Goal: Transaction & Acquisition: Purchase product/service

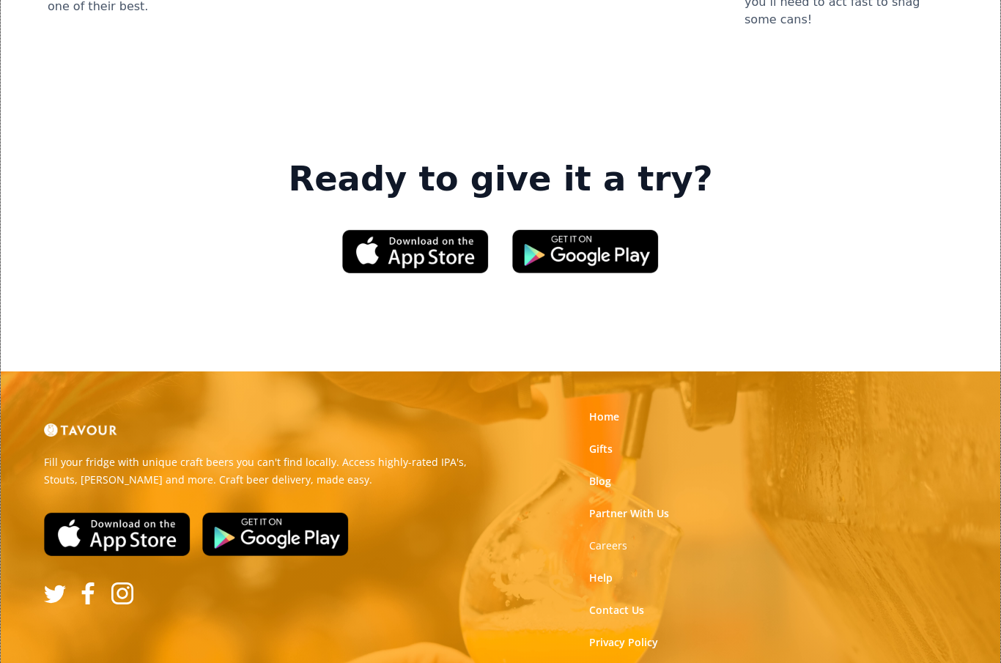
scroll to position [2106, 0]
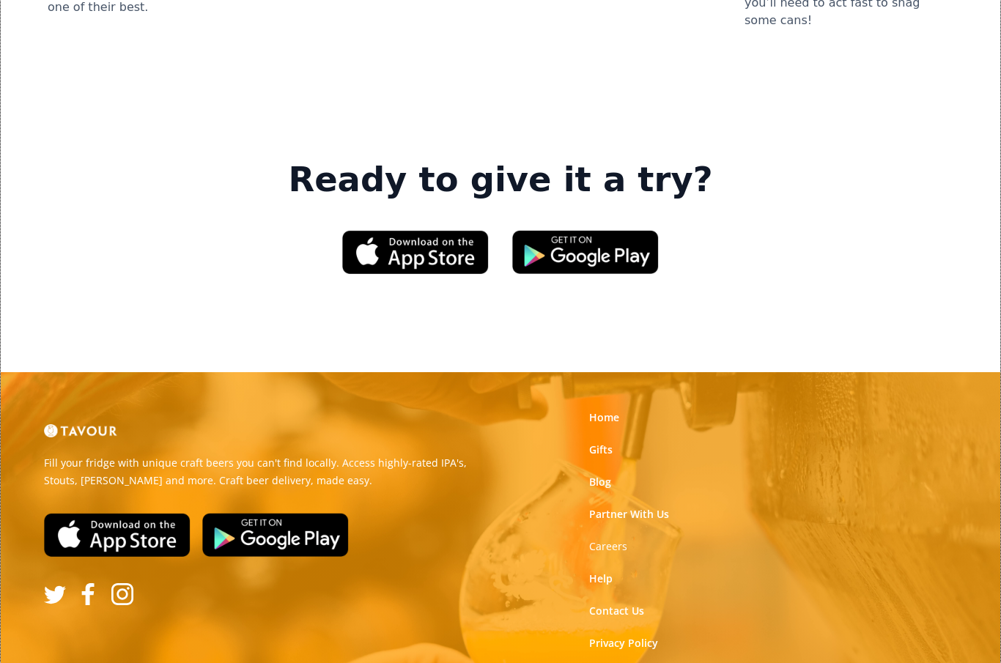
click at [605, 410] on link "Home" at bounding box center [604, 417] width 30 height 15
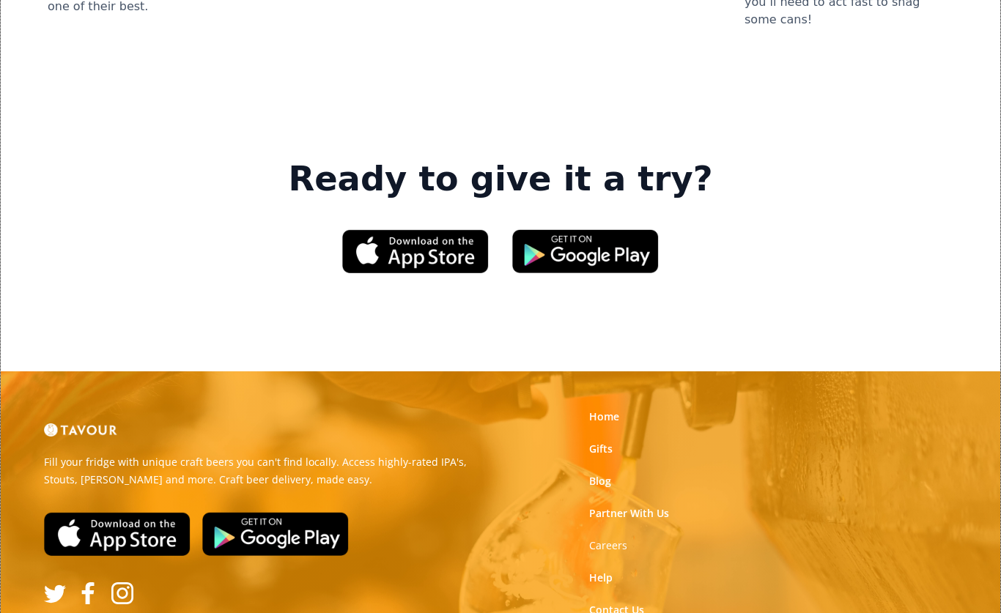
scroll to position [2106, 0]
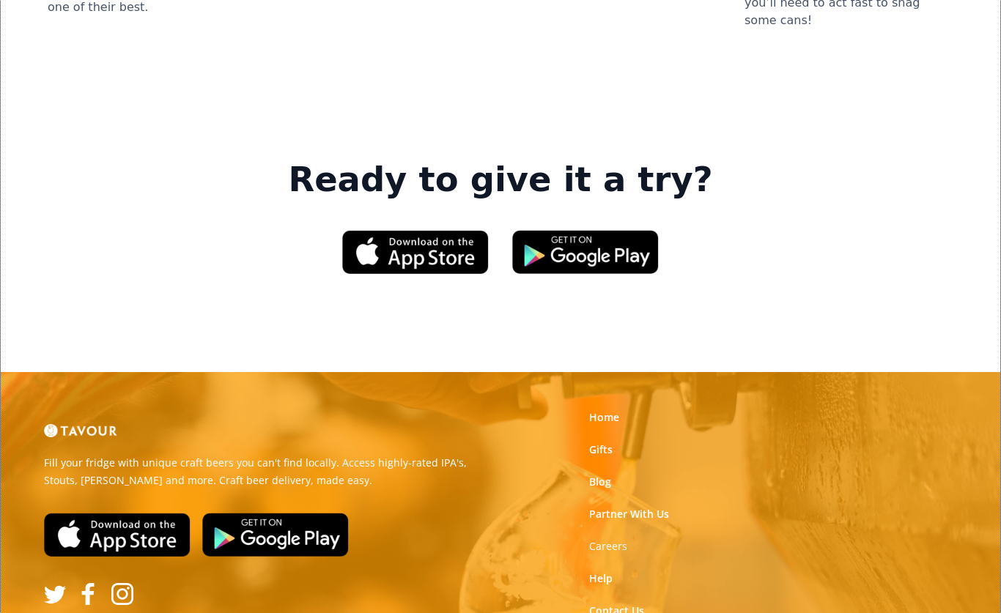
click at [600, 443] on link "Gifts" at bounding box center [600, 450] width 23 height 15
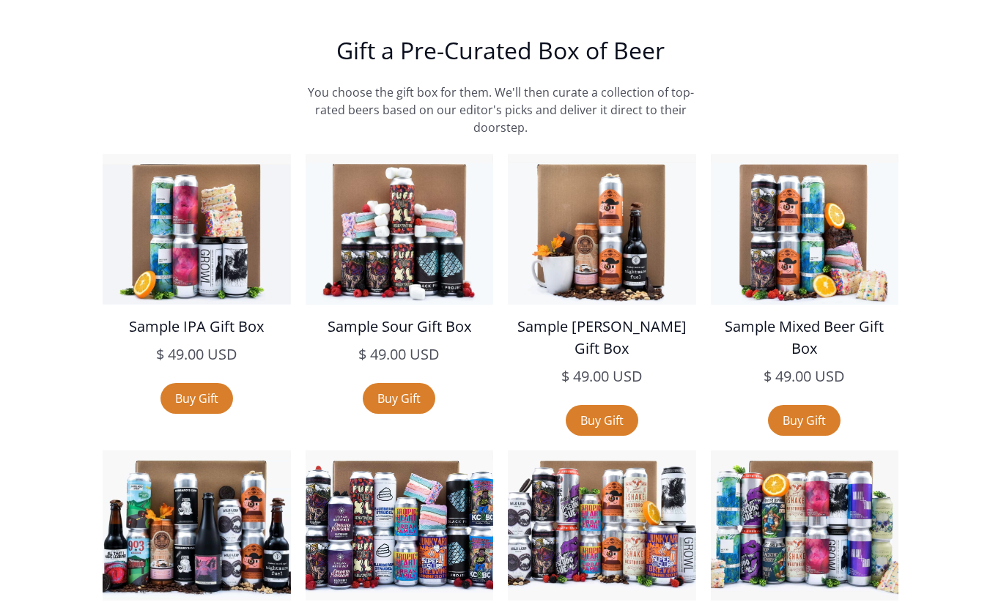
scroll to position [2395, 0]
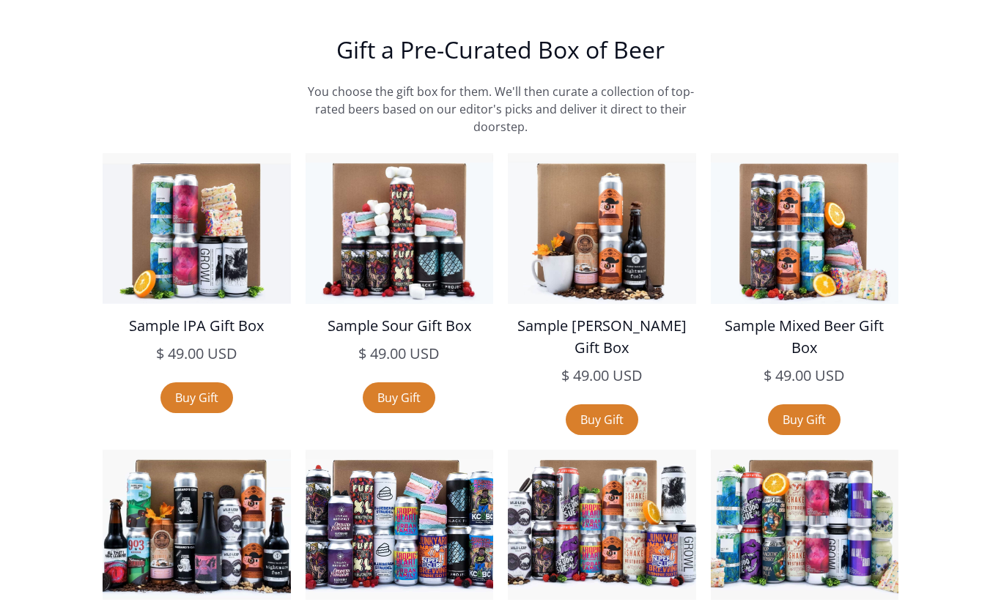
click at [620, 405] on link "Buy Gift" at bounding box center [602, 420] width 73 height 31
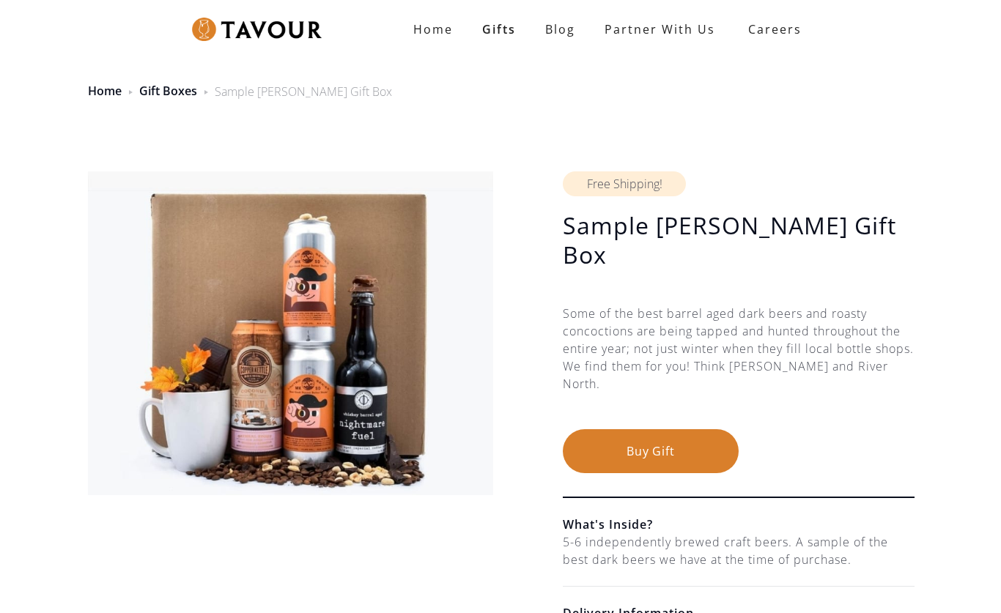
click at [675, 429] on button "Buy Gift" at bounding box center [651, 451] width 176 height 44
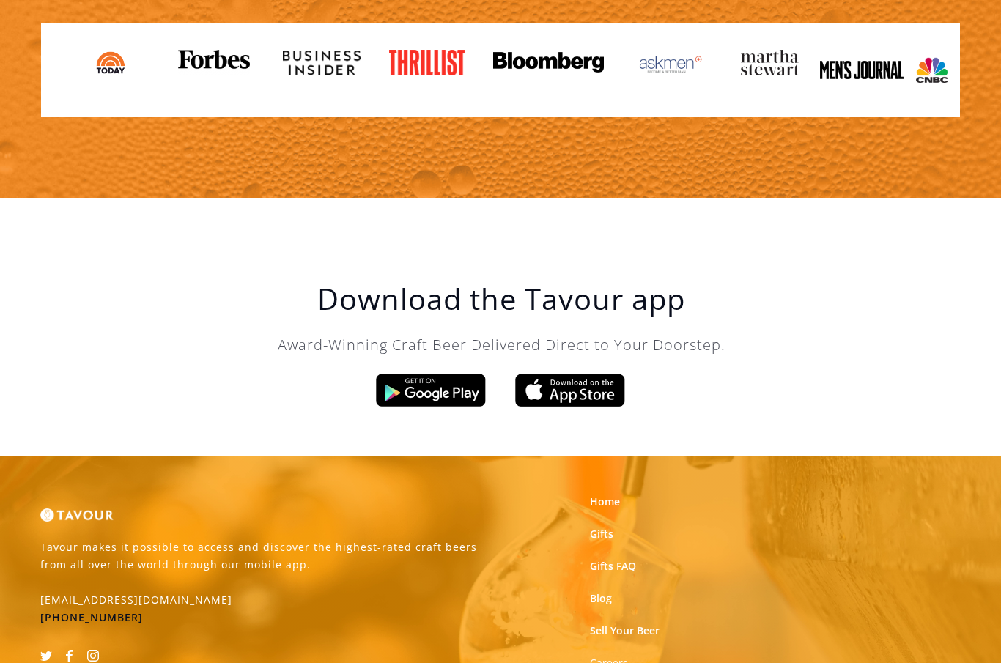
scroll to position [1640, 0]
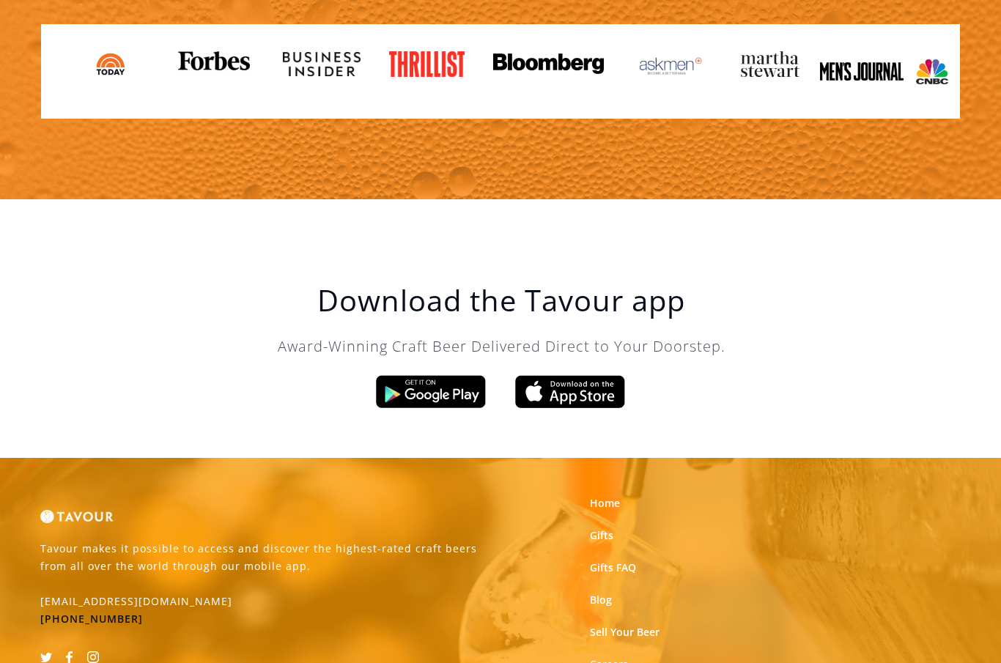
click at [608, 561] on link "Gifts FAQ" at bounding box center [613, 568] width 46 height 15
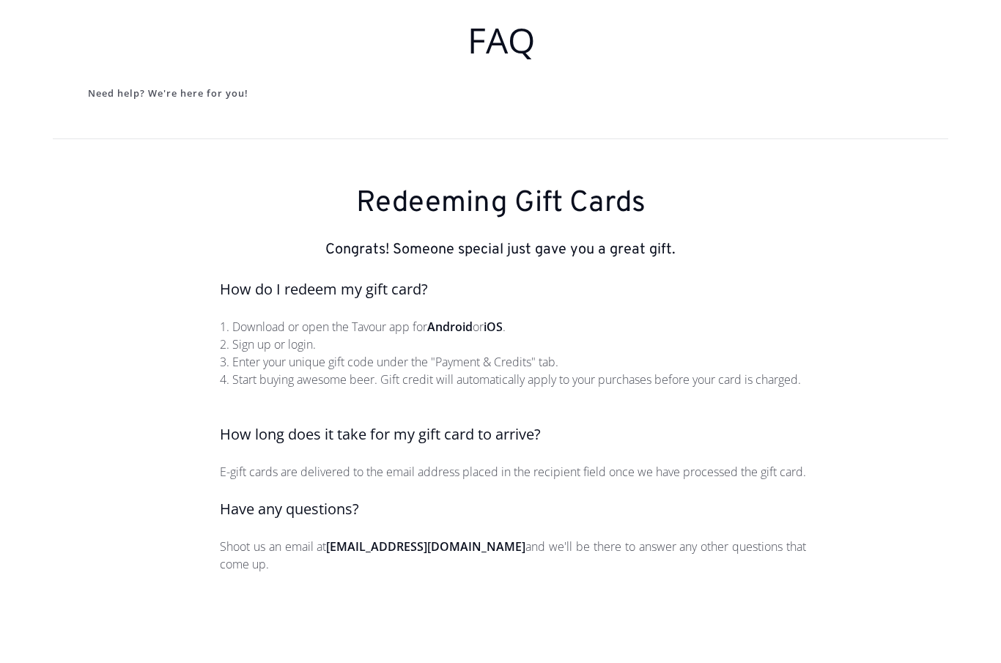
scroll to position [117, 0]
